Goal: Book appointment/travel/reservation

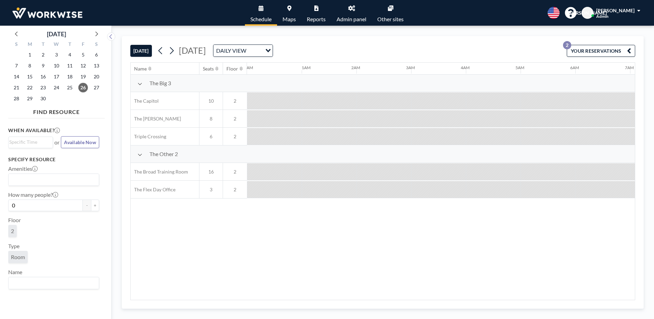
scroll to position [0, 493]
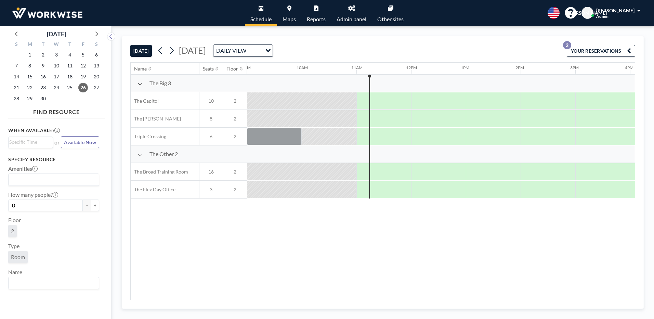
click at [494, 230] on div "Name Seats Floor 12AM 1AM 2AM 3AM 4AM 5AM 6AM 7AM 8AM 9AM 10AM 11AM 12PM 1PM 2P…" at bounding box center [383, 181] width 504 height 237
click at [43, 98] on span "30" at bounding box center [43, 99] width 10 height 10
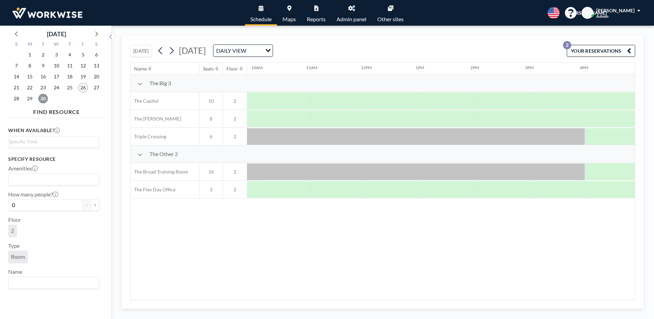
scroll to position [0, 563]
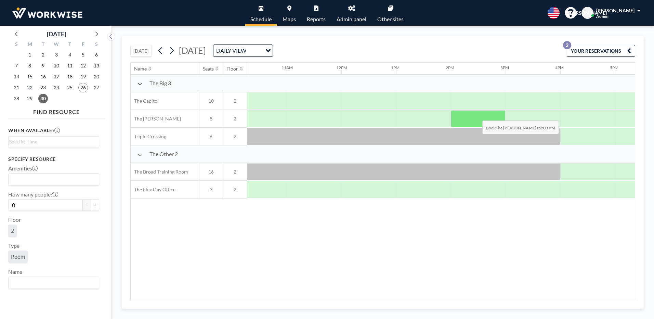
click at [477, 115] on div at bounding box center [478, 118] width 55 height 17
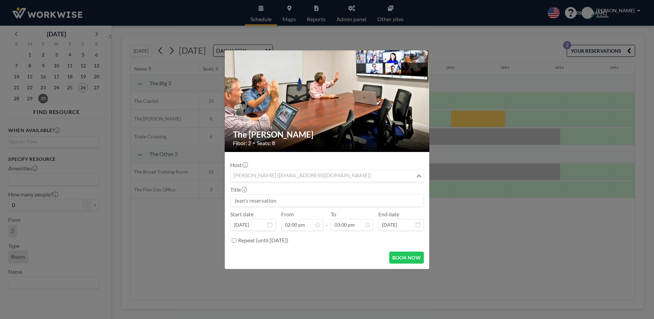
click at [338, 174] on div "[PERSON_NAME] ([EMAIL_ADDRESS][DOMAIN_NAME])" at bounding box center [323, 175] width 185 height 10
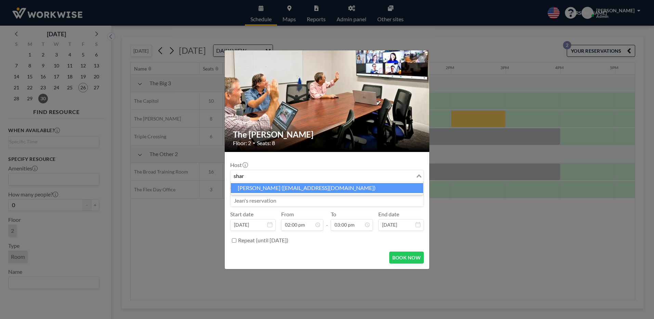
click at [258, 187] on li "[PERSON_NAME] ([EMAIL_ADDRESS][DOMAIN_NAME])" at bounding box center [327, 188] width 192 height 10
type input "shar"
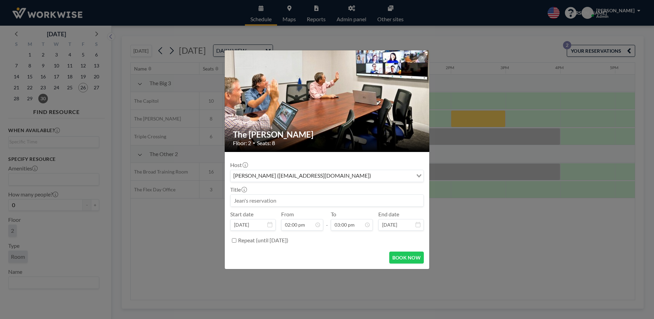
click at [246, 197] on input at bounding box center [327, 201] width 193 height 12
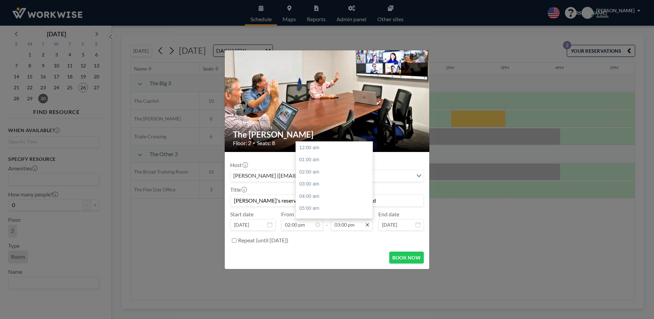
scroll to position [183, 0]
type input "[PERSON_NAME]'s reservation w/notary services requested"
click at [367, 224] on icon at bounding box center [367, 224] width 5 height 5
click at [359, 225] on input "03:00 pm" at bounding box center [352, 225] width 42 height 12
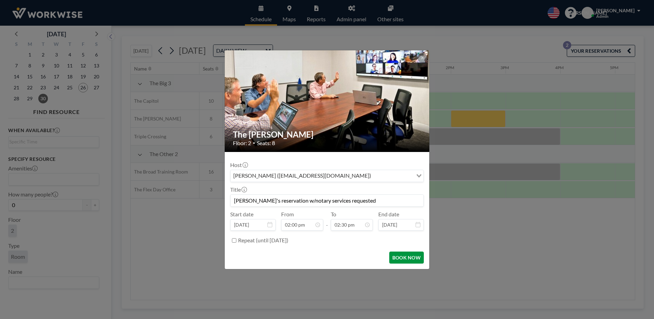
type input "02:30 pm"
click at [407, 256] on button "BOOK NOW" at bounding box center [406, 258] width 35 height 12
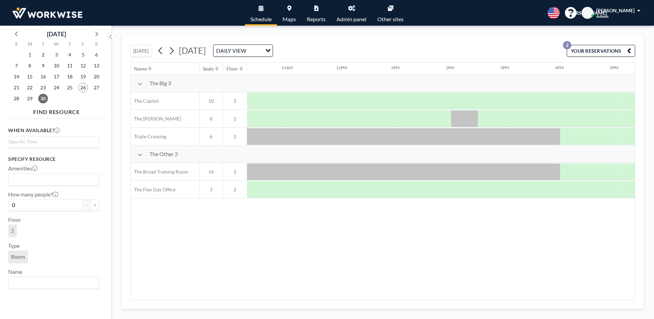
click at [88, 88] on div "26" at bounding box center [82, 87] width 13 height 11
click at [83, 89] on span "26" at bounding box center [83, 88] width 10 height 10
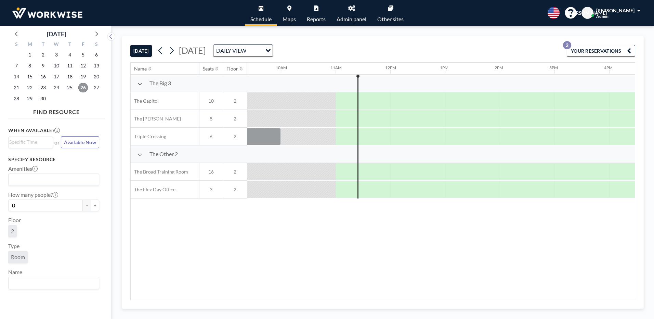
scroll to position [0, 548]
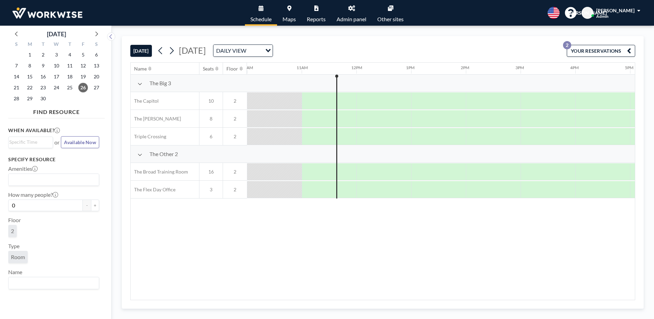
click at [345, 222] on div "Name Seats Floor 12AM 1AM 2AM 3AM 4AM 5AM 6AM 7AM 8AM 9AM 10AM 11AM 12PM 1PM 2P…" at bounding box center [383, 181] width 504 height 237
